Goal: Find specific page/section: Find specific page/section

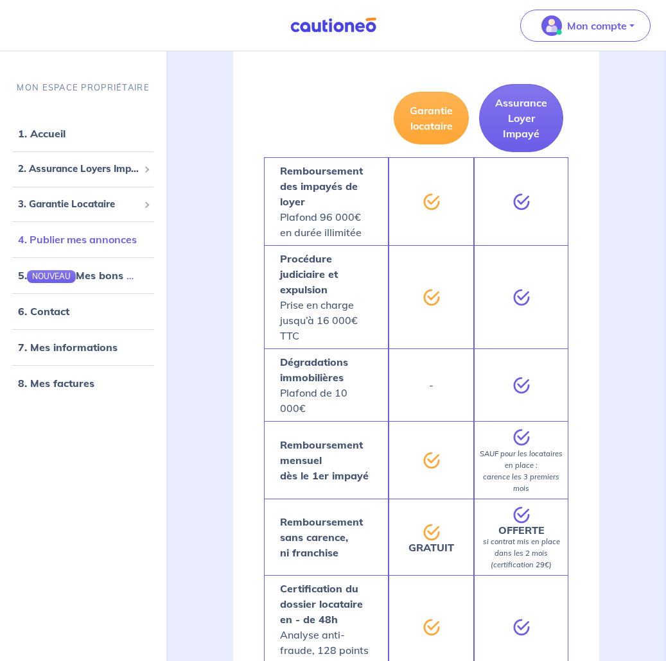
scroll to position [257, 0]
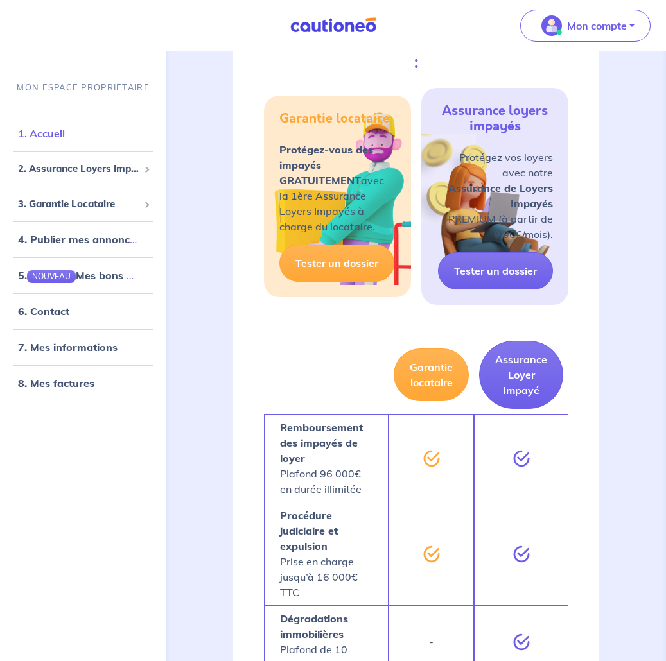
click at [59, 138] on link "1. Accueil" at bounding box center [41, 133] width 47 height 13
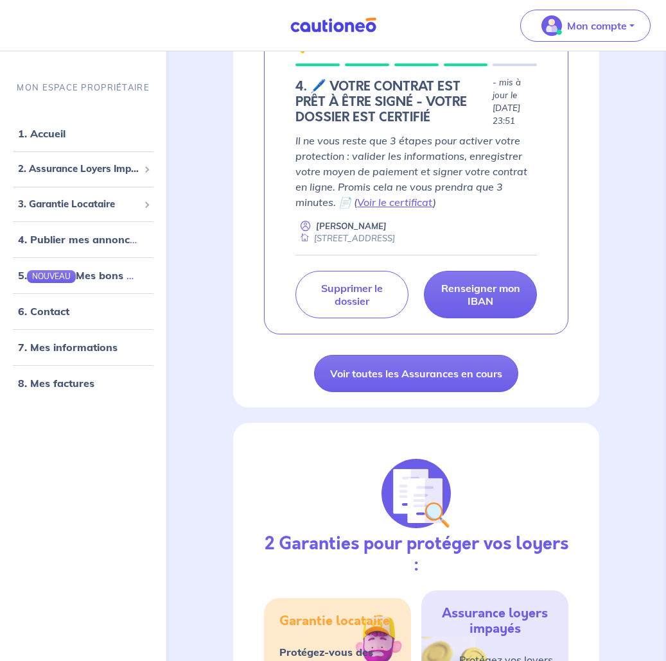
scroll to position [193, 0]
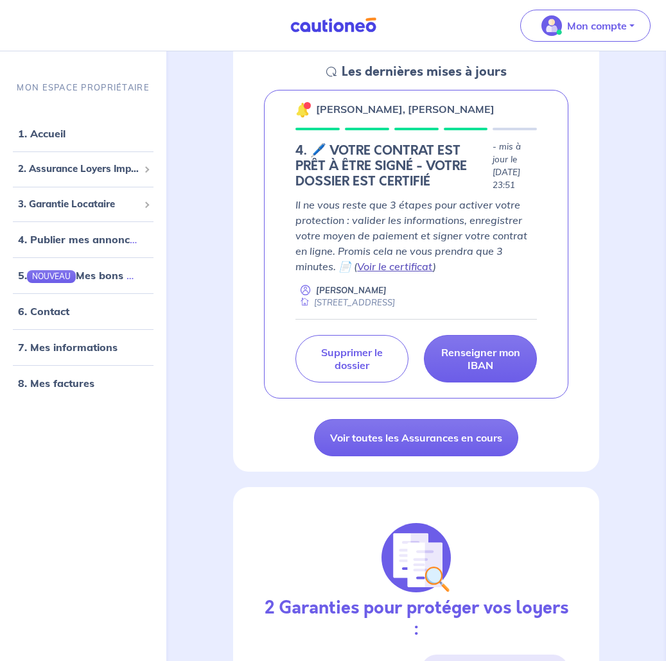
click at [410, 261] on link "Voir le certificat" at bounding box center [395, 266] width 76 height 13
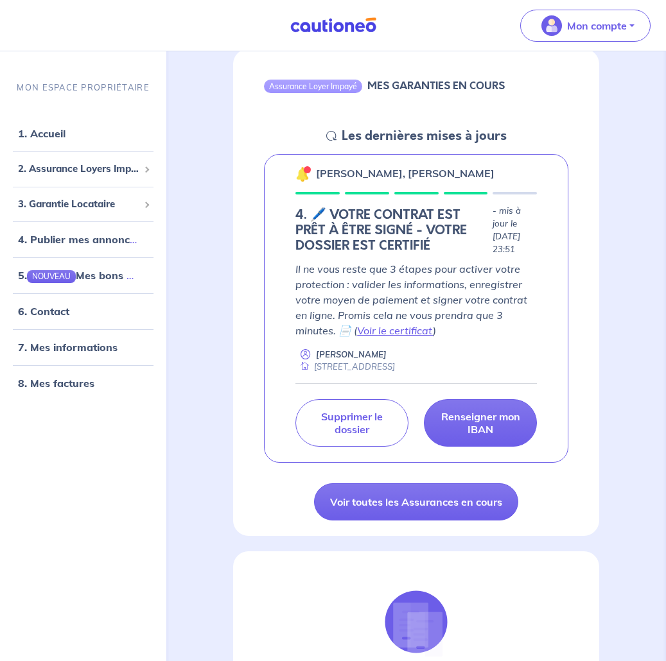
scroll to position [193, 0]
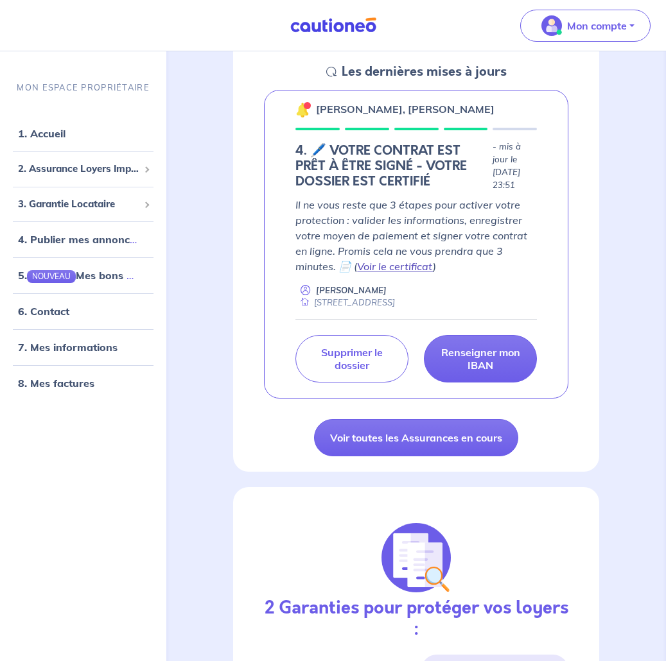
click at [406, 263] on link "Voir le certificat" at bounding box center [395, 266] width 76 height 13
